Goal: Browse casually

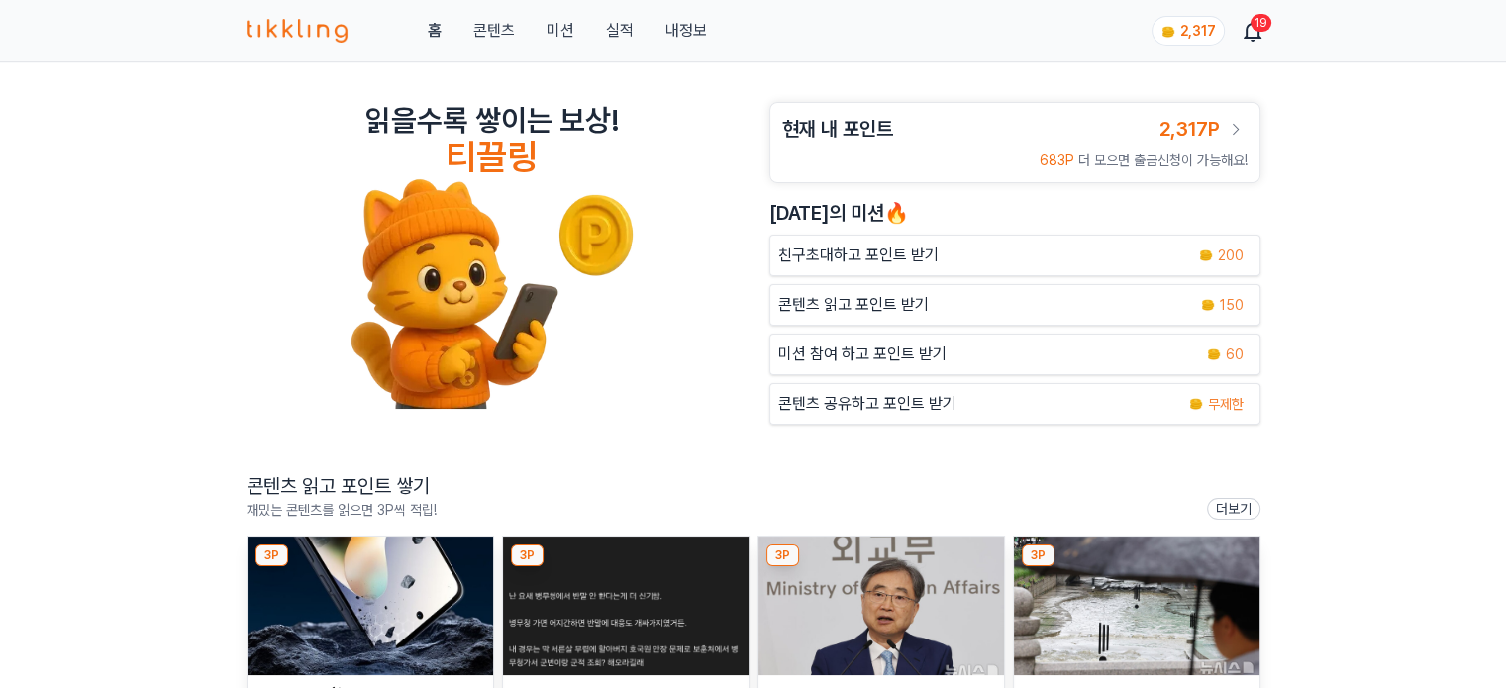
click at [399, 599] on img at bounding box center [371, 606] width 246 height 139
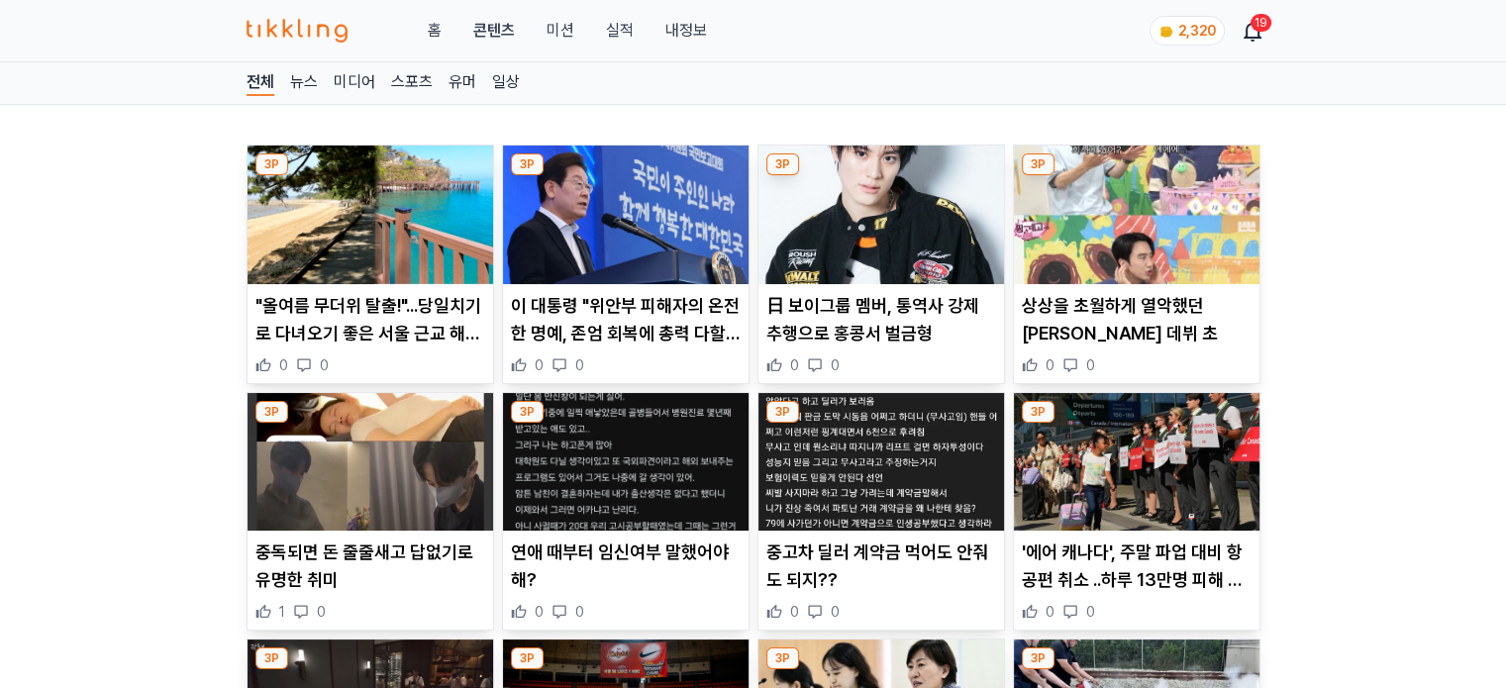
click at [626, 225] on img at bounding box center [626, 215] width 246 height 139
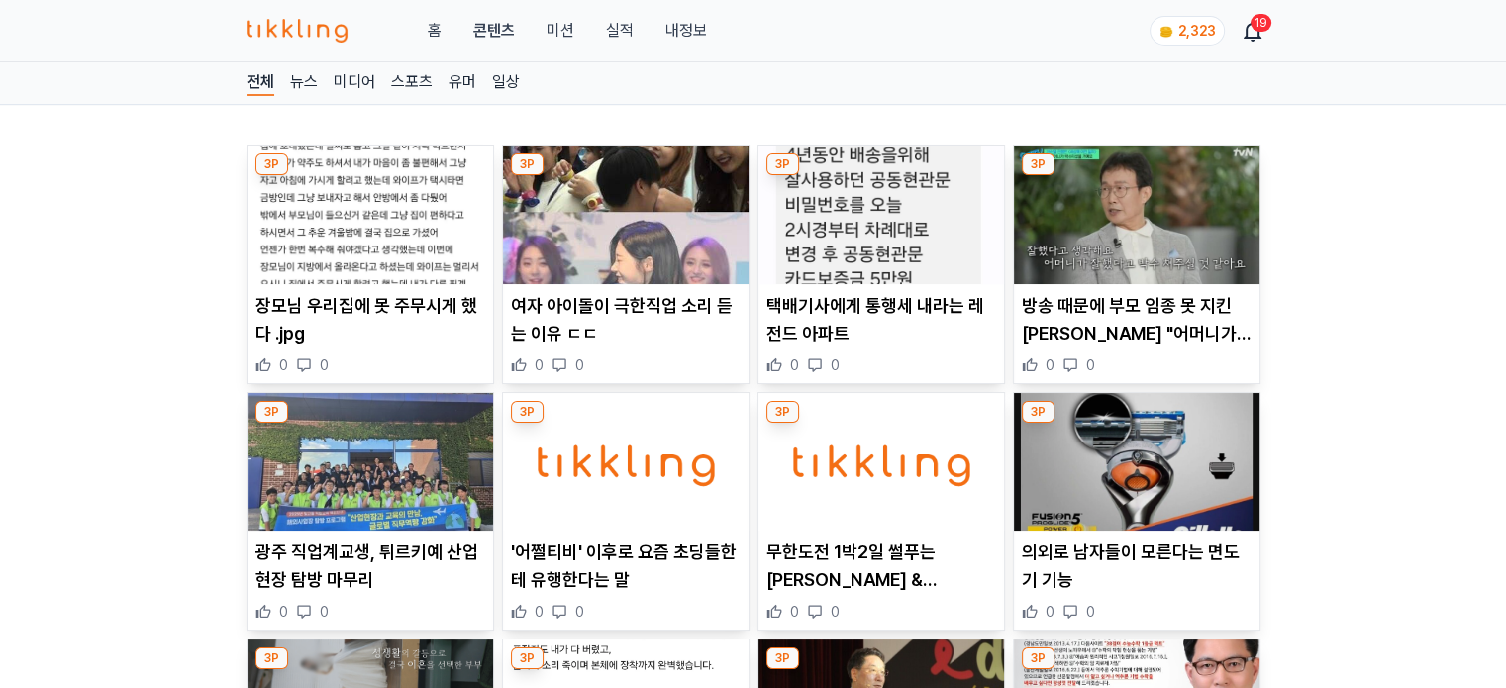
click at [674, 209] on img at bounding box center [626, 215] width 246 height 139
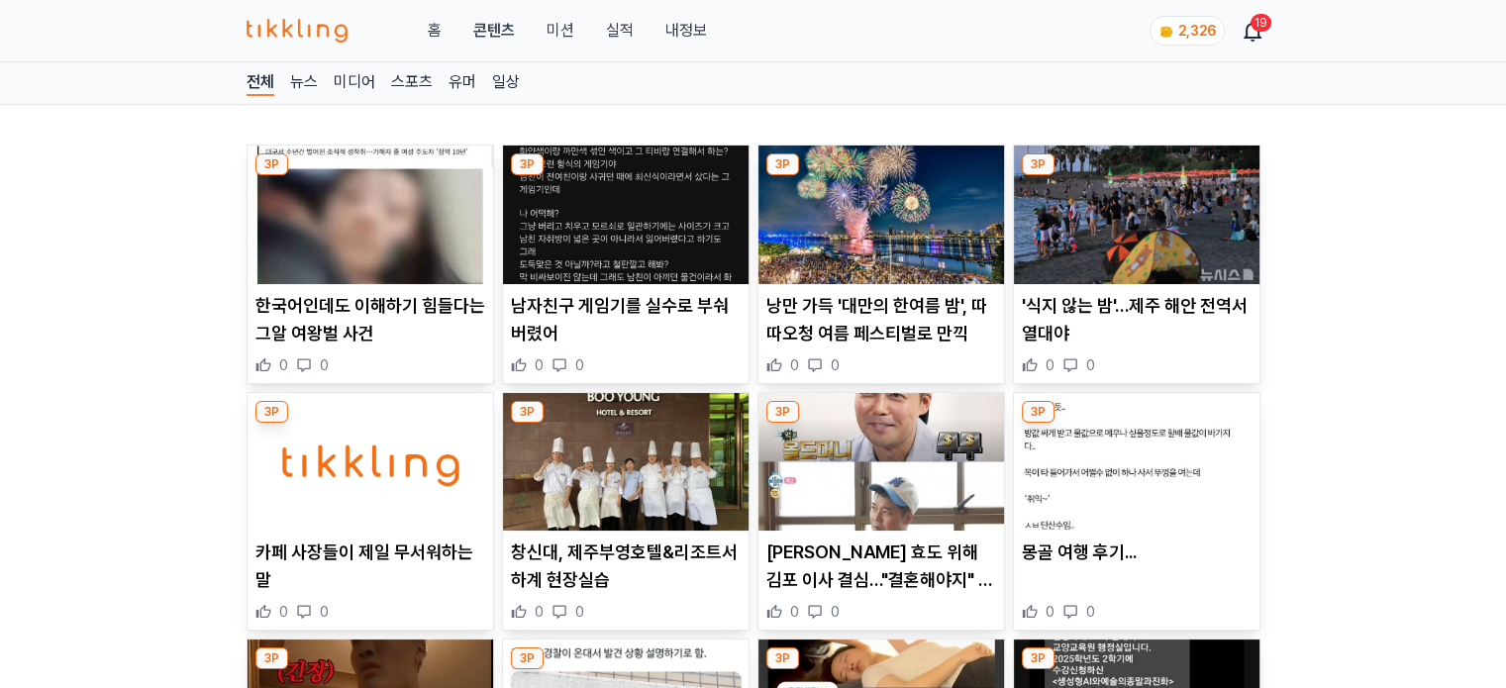
click at [673, 204] on img at bounding box center [626, 215] width 246 height 139
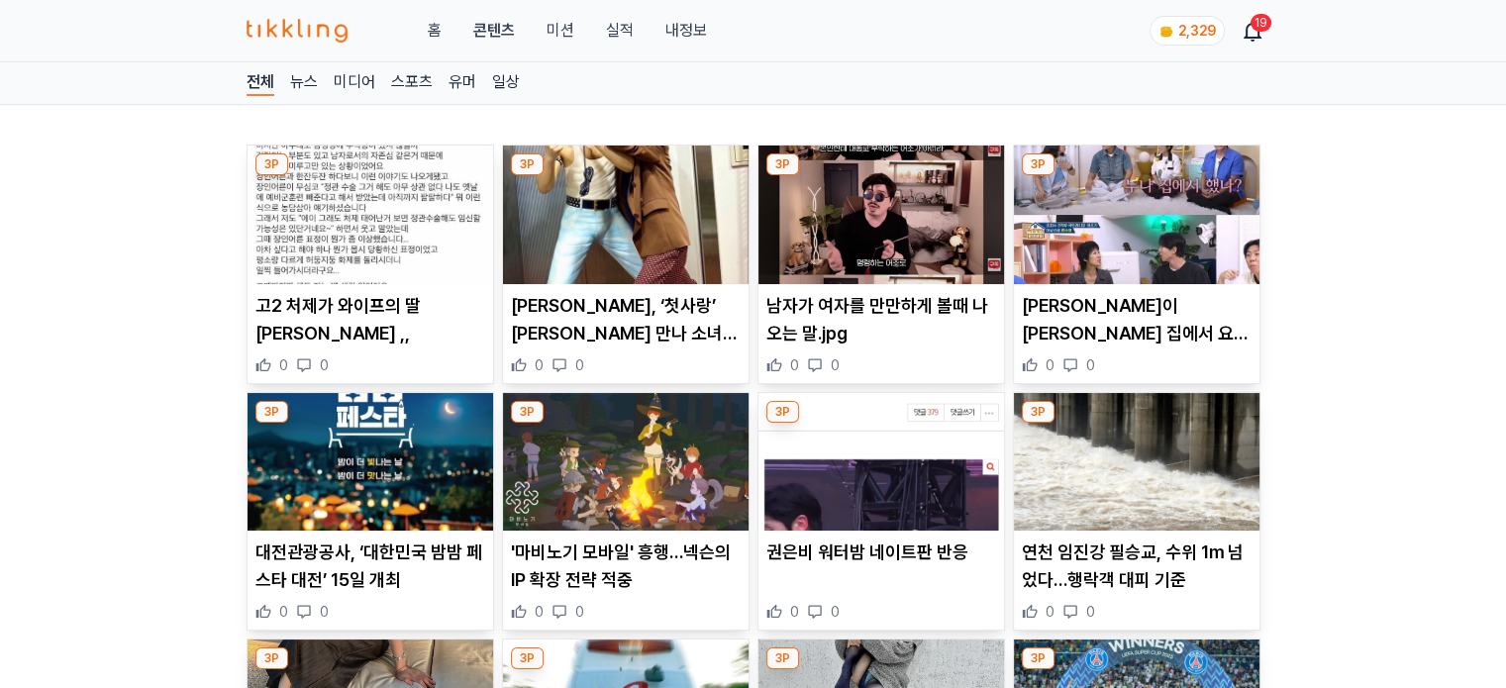
click at [666, 230] on img at bounding box center [626, 215] width 246 height 139
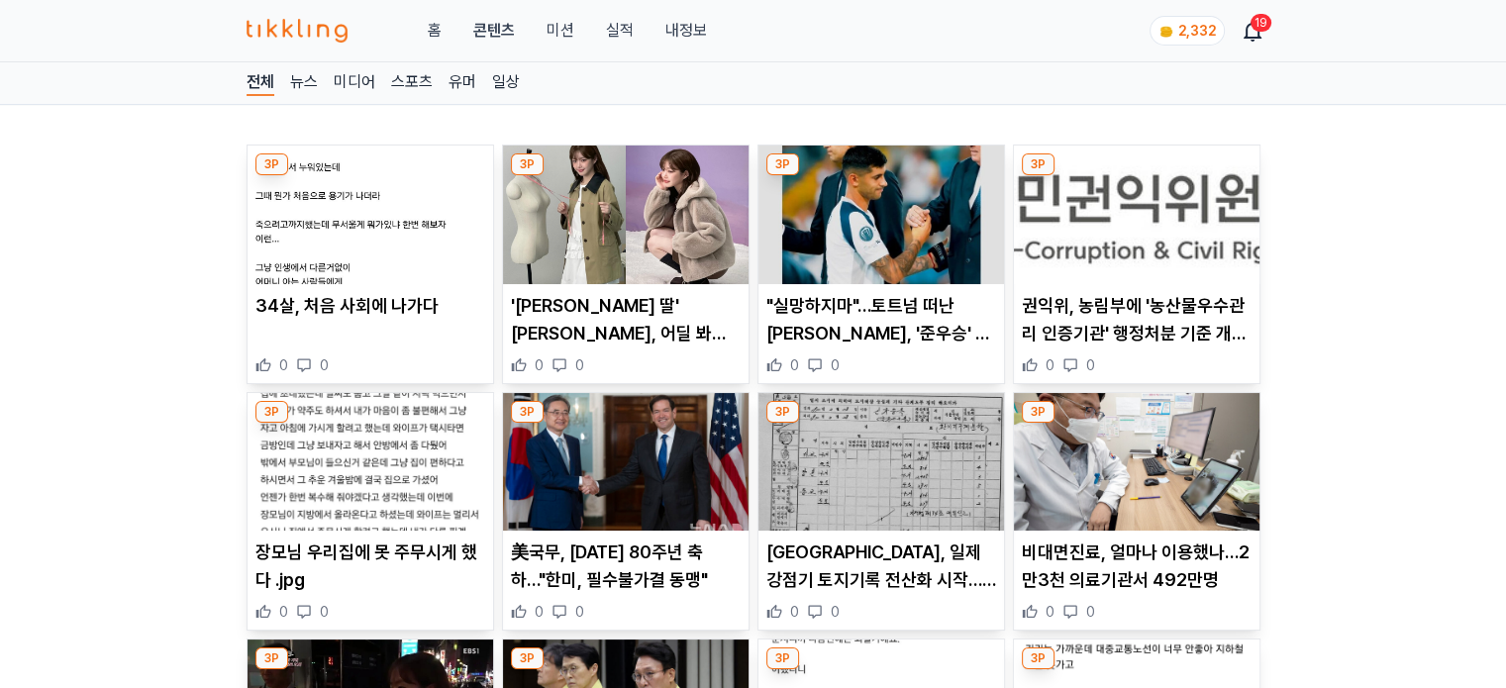
click at [654, 235] on img at bounding box center [626, 215] width 246 height 139
